Goal: Communication & Community: Connect with others

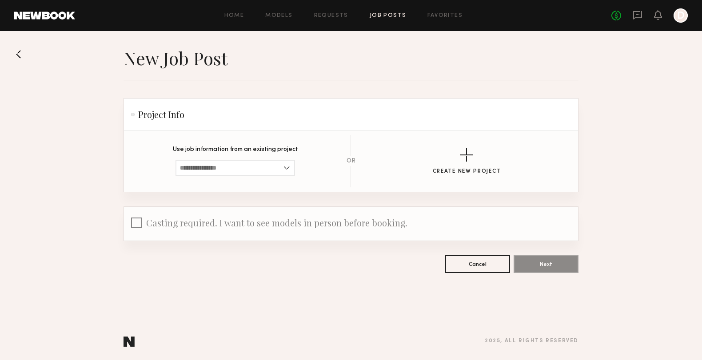
click at [374, 15] on link "Job Posts" at bounding box center [387, 16] width 37 height 6
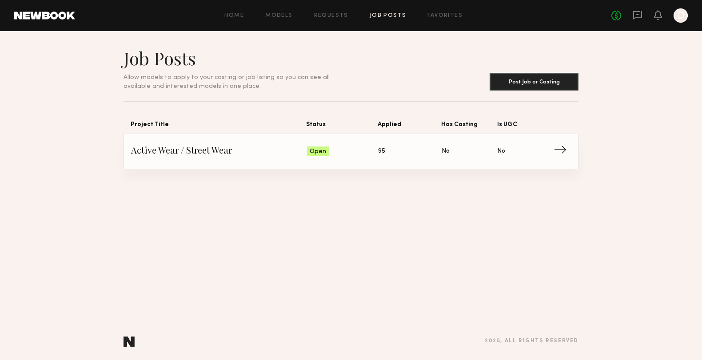
click at [556, 151] on span "→" at bounding box center [562, 151] width 18 height 13
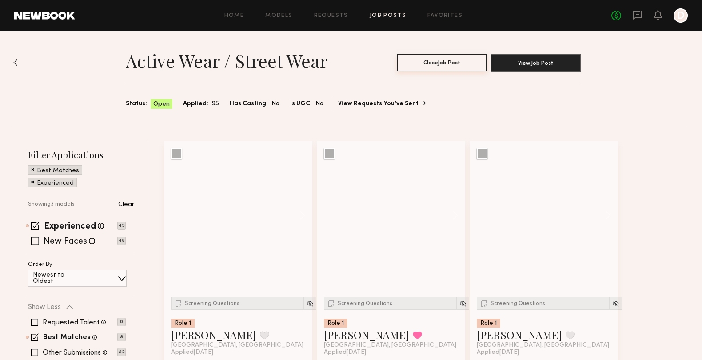
click at [446, 65] on button "Close Job Post" at bounding box center [441, 63] width 90 height 18
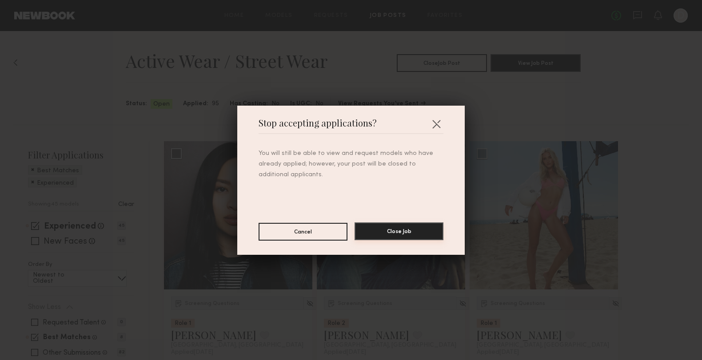
click at [392, 234] on button "Close Job" at bounding box center [398, 231] width 89 height 18
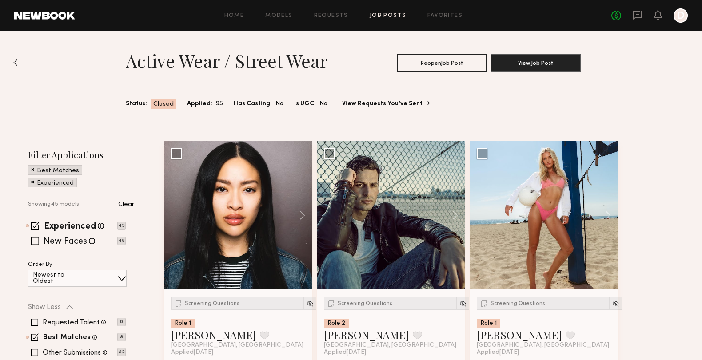
click at [642, 17] on div "No fees up to $5,000 D" at bounding box center [649, 15] width 76 height 14
click at [639, 16] on icon at bounding box center [637, 15] width 10 height 10
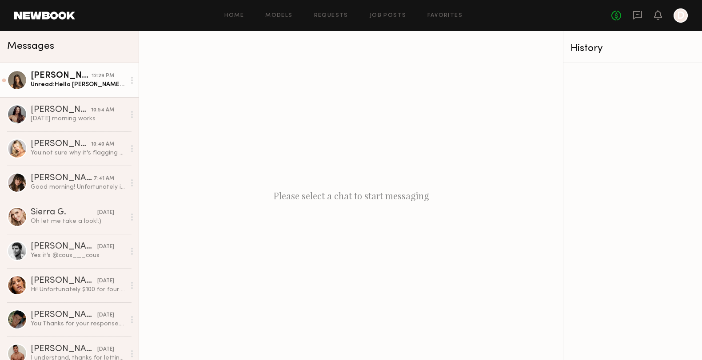
click at [97, 91] on link "[PERSON_NAME] 12:29 PM Unread: Hello [PERSON_NAME]. Thanks for reaching out my …" at bounding box center [69, 80] width 139 height 34
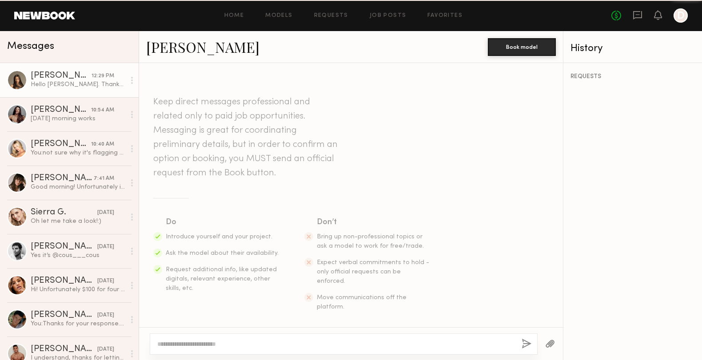
scroll to position [215, 0]
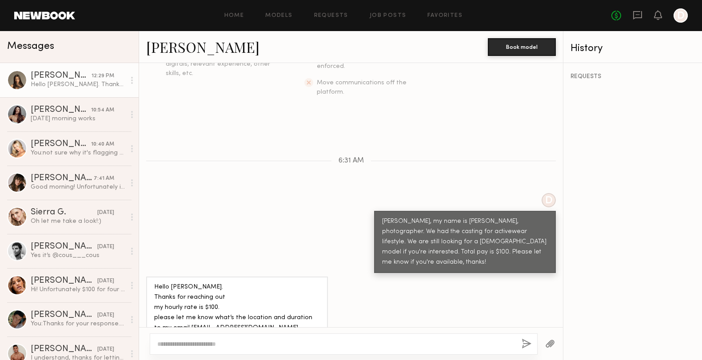
click at [215, 342] on textarea at bounding box center [335, 344] width 357 height 9
click at [46, 115] on div "[DATE] morning works" at bounding box center [78, 119] width 95 height 8
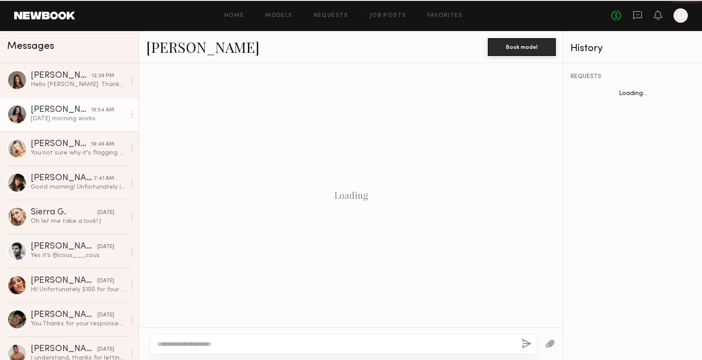
scroll to position [314, 0]
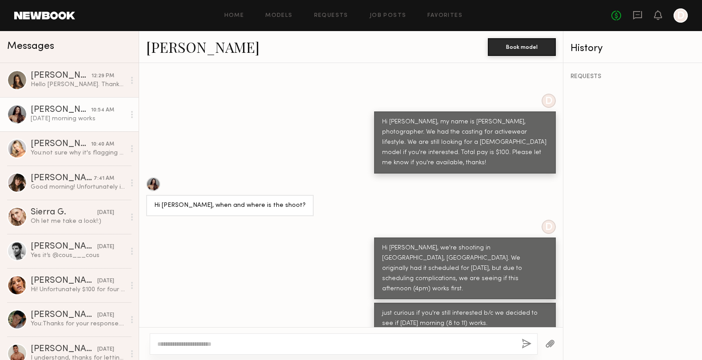
click at [200, 338] on div at bounding box center [344, 343] width 388 height 21
click at [198, 344] on textarea at bounding box center [335, 344] width 357 height 9
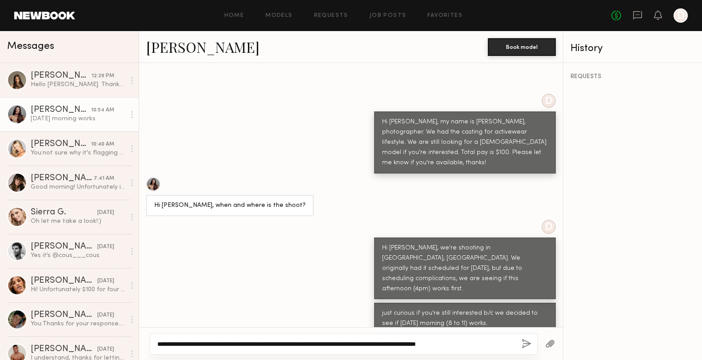
type textarea "**********"
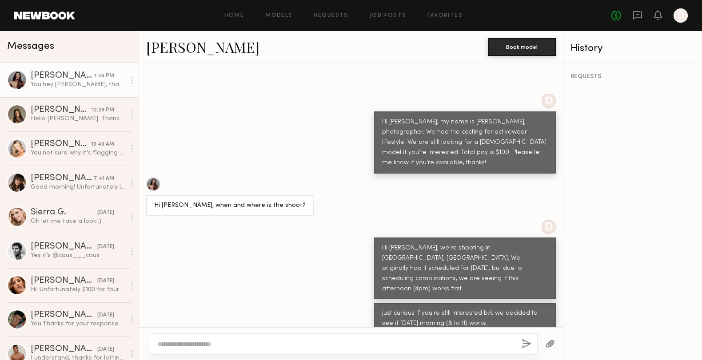
scroll to position [445, 0]
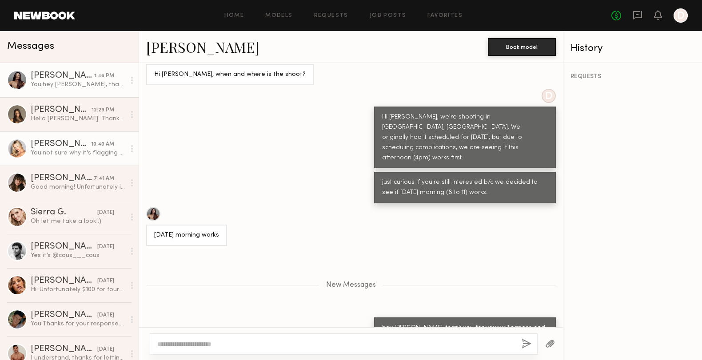
click at [77, 152] on div "You: not sure why it's flagging me that i'm trying to take the convo off newboo…" at bounding box center [78, 153] width 95 height 8
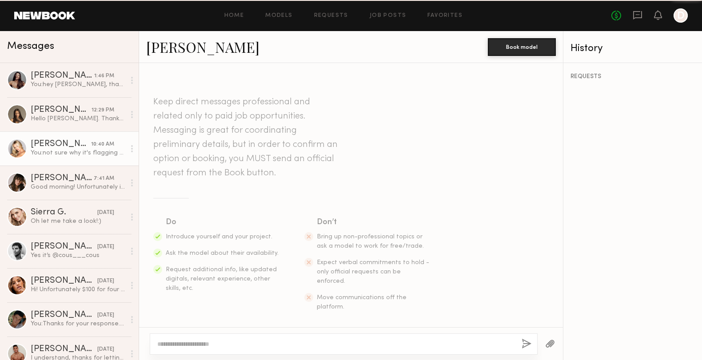
scroll to position [396, 0]
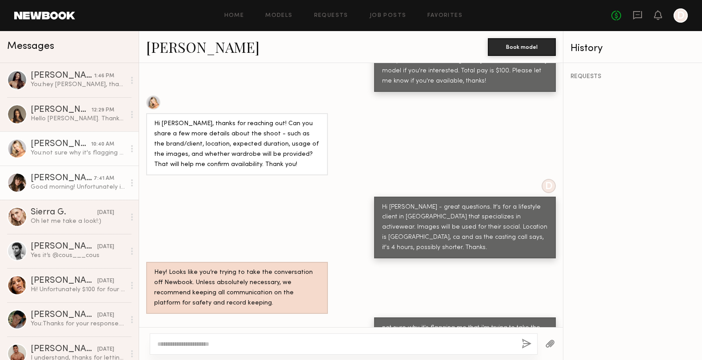
click at [89, 192] on link "[PERSON_NAME] 7:41 AM Good morning! Unfortunately i am not!" at bounding box center [69, 183] width 139 height 34
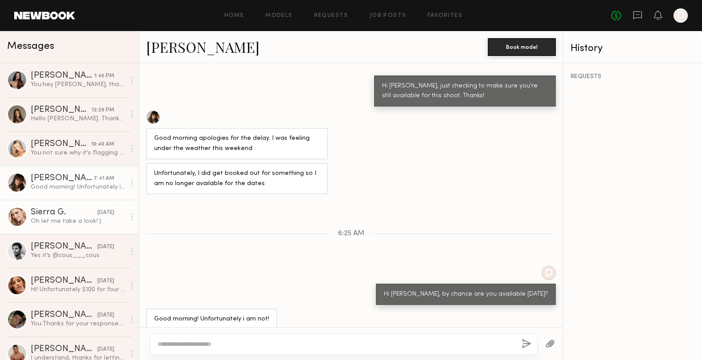
scroll to position [491, 0]
click at [97, 226] on link "Sierra G. [DATE] Oh let me take a look!:)" at bounding box center [69, 217] width 139 height 34
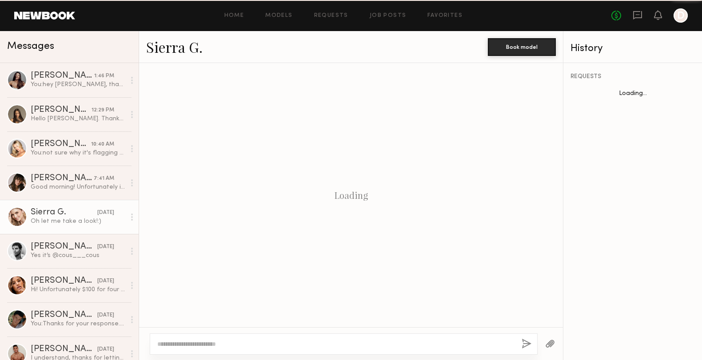
scroll to position [490, 0]
